Goal: Information Seeking & Learning: Learn about a topic

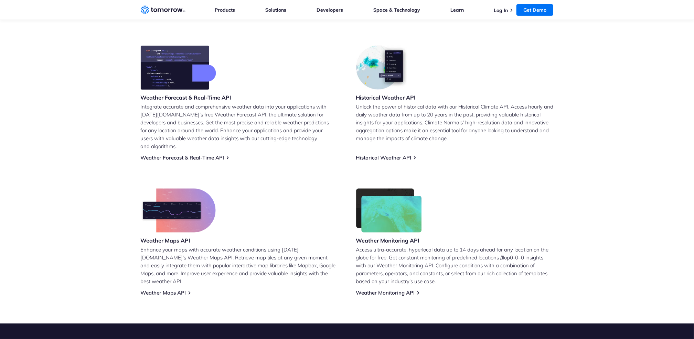
scroll to position [275, 0]
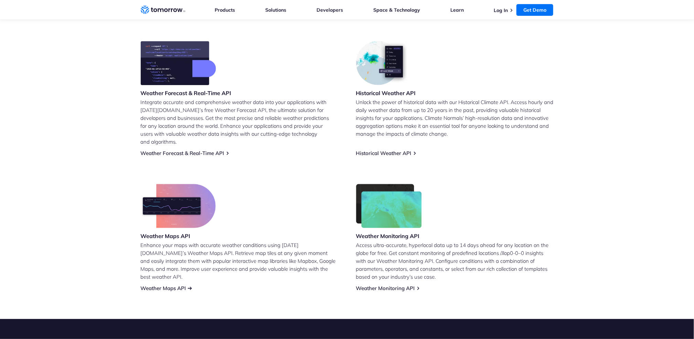
click at [170, 285] on link "Weather Maps API" at bounding box center [163, 288] width 45 height 7
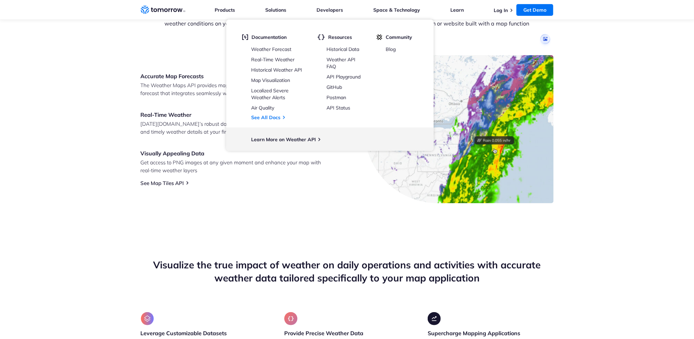
scroll to position [275, 0]
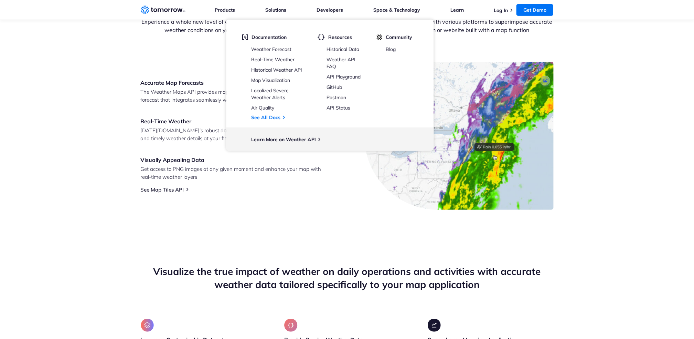
click at [72, 85] on section "Navigate the World’s Weather with Confidence Experience a whole new level of we…" at bounding box center [347, 105] width 694 height 264
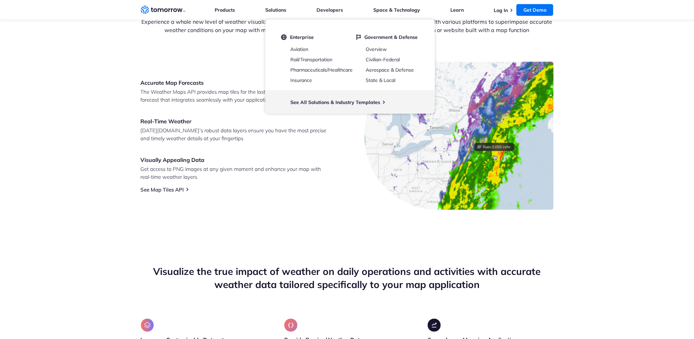
click at [648, 83] on section "Navigate the World’s Weather with Confidence Experience a whole new level of we…" at bounding box center [347, 105] width 694 height 264
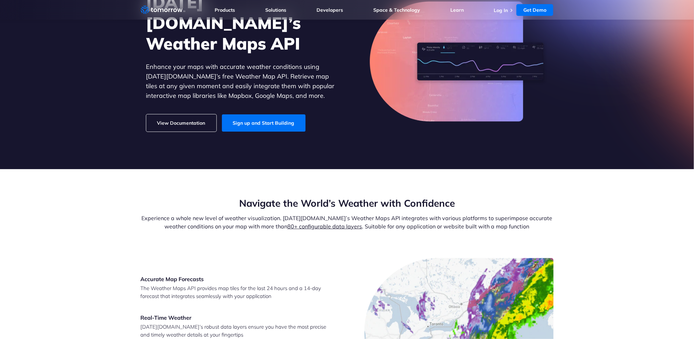
scroll to position [0, 0]
